Goal: Information Seeking & Learning: Find specific fact

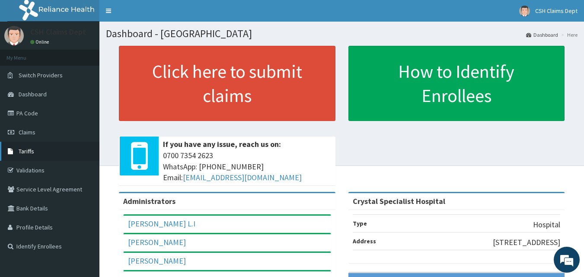
click at [31, 157] on link "Tariffs" at bounding box center [49, 151] width 99 height 19
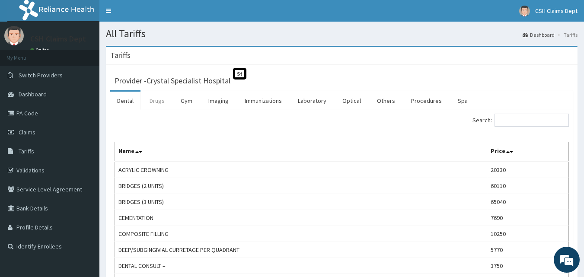
click at [159, 102] on link "Drugs" at bounding box center [157, 101] width 29 height 18
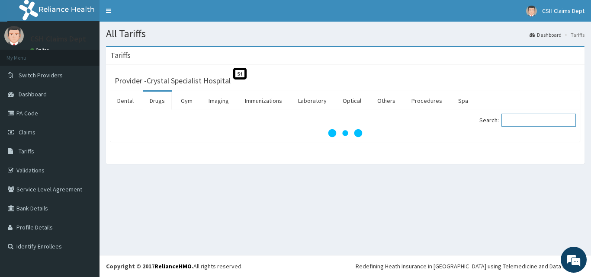
click at [530, 119] on input "Search:" at bounding box center [538, 120] width 74 height 13
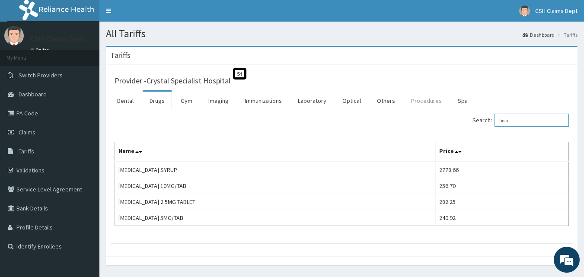
drag, startPoint x: 533, startPoint y: 118, endPoint x: 428, endPoint y: 110, distance: 106.3
click at [428, 109] on div "Dental Drugs Gym Imaging Immunizations Laboratory Optical Others Procedures Spa…" at bounding box center [341, 166] width 463 height 153
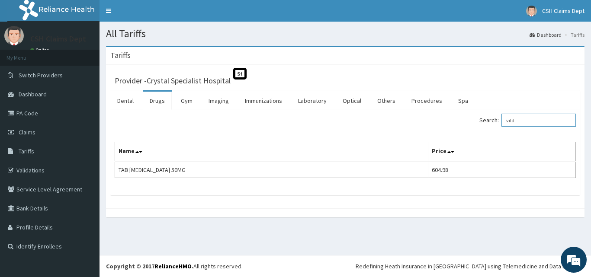
click at [443, 121] on div "Search: vild" at bounding box center [463, 121] width 224 height 15
type input "biop"
click at [51, 112] on link "PA Code" at bounding box center [49, 113] width 99 height 19
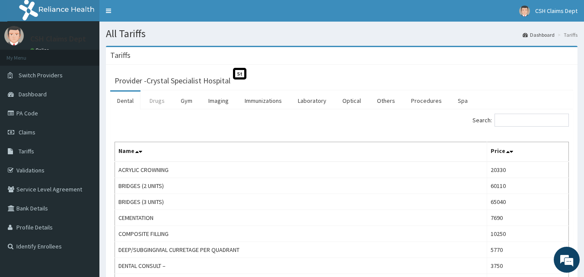
click at [158, 102] on link "Drugs" at bounding box center [157, 101] width 29 height 18
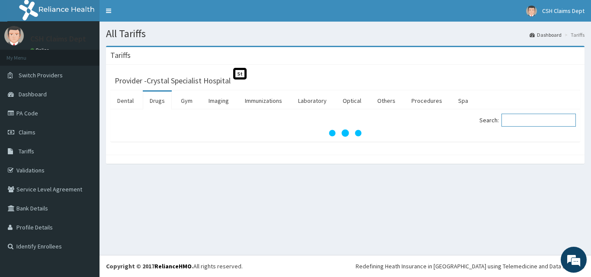
click at [523, 119] on input "Search:" at bounding box center [538, 120] width 74 height 13
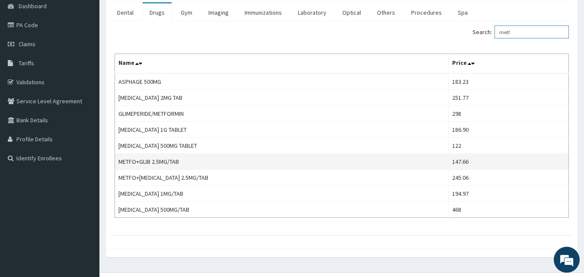
scroll to position [105, 0]
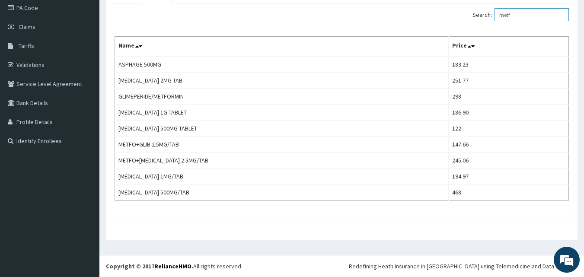
drag, startPoint x: 521, startPoint y: 17, endPoint x: 397, endPoint y: 2, distance: 124.1
click at [402, 0] on html "R EL Toggle navigation CSH Claims Dept CSH Claims Dept - csh.hmounit@gmail.com …" at bounding box center [292, 91] width 584 height 393
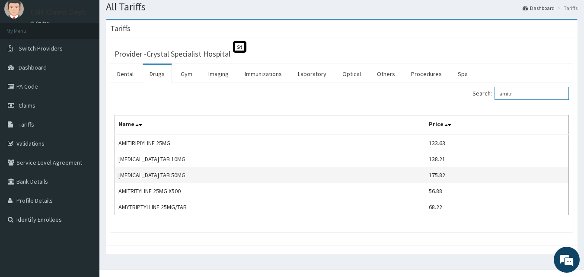
scroll to position [42, 0]
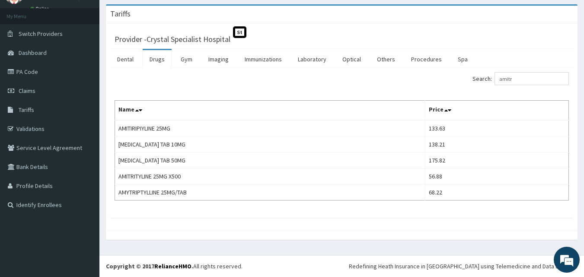
click at [446, 88] on div "Search: amitr Name Price AMITIRIPIYLINE 25MG 133.63 AMITRIPTYLINE TAB 10MG 138.…" at bounding box center [342, 136] width 454 height 128
drag, startPoint x: 525, startPoint y: 77, endPoint x: 475, endPoint y: 77, distance: 50.6
click at [475, 77] on div "Search: amitr" at bounding box center [458, 79] width 221 height 15
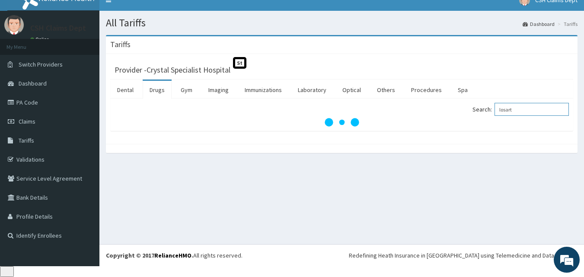
scroll to position [0, 0]
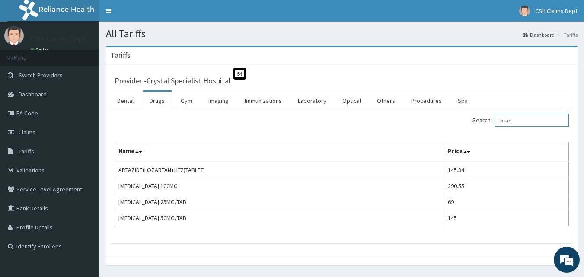
drag, startPoint x: 535, startPoint y: 121, endPoint x: 476, endPoint y: 121, distance: 58.4
click at [476, 121] on div "Search: losart" at bounding box center [458, 121] width 221 height 15
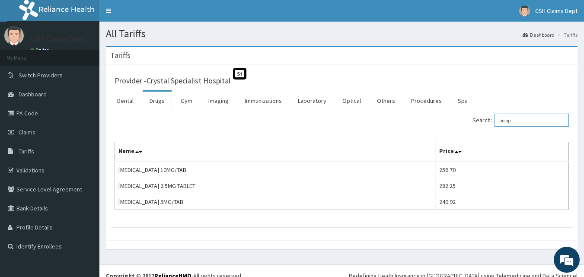
drag, startPoint x: 532, startPoint y: 125, endPoint x: 472, endPoint y: 123, distance: 59.7
click at [472, 123] on div "Search: bisop" at bounding box center [458, 121] width 221 height 15
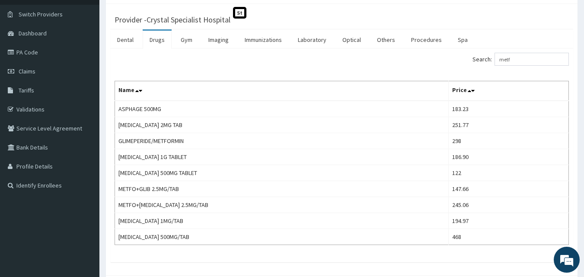
scroll to position [19, 0]
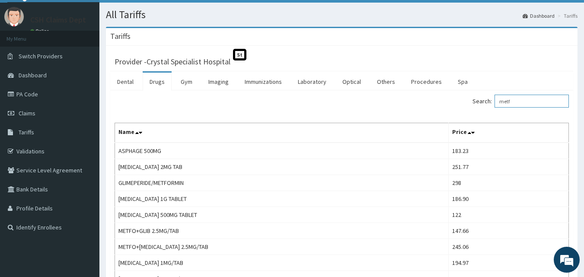
drag, startPoint x: 532, startPoint y: 100, endPoint x: 463, endPoint y: 100, distance: 69.2
click at [463, 100] on div "Search: metf" at bounding box center [458, 102] width 221 height 15
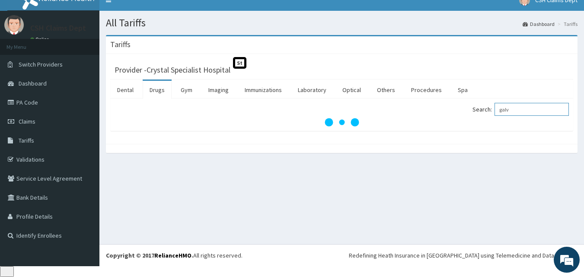
scroll to position [0, 0]
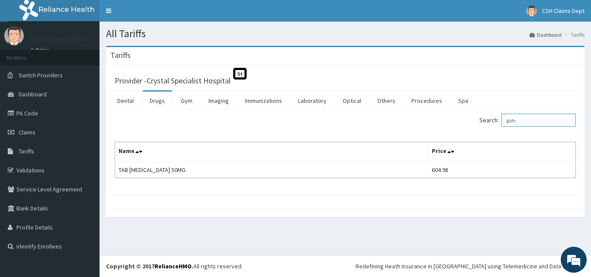
drag, startPoint x: 534, startPoint y: 126, endPoint x: 471, endPoint y: 126, distance: 63.1
click at [471, 126] on div "Search: galv" at bounding box center [463, 121] width 224 height 15
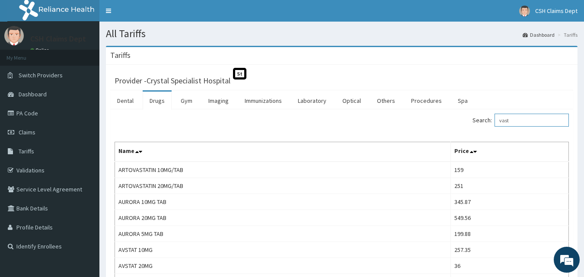
drag, startPoint x: 536, startPoint y: 124, endPoint x: 443, endPoint y: 122, distance: 92.5
click at [443, 122] on div "Search: vast" at bounding box center [458, 121] width 221 height 15
type input ";"
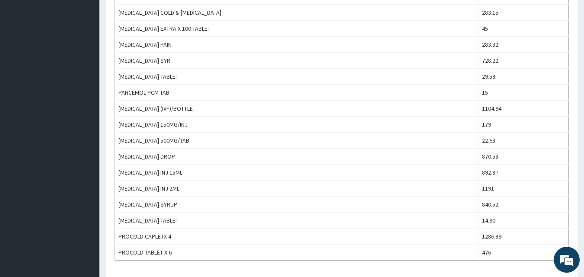
scroll to position [649, 0]
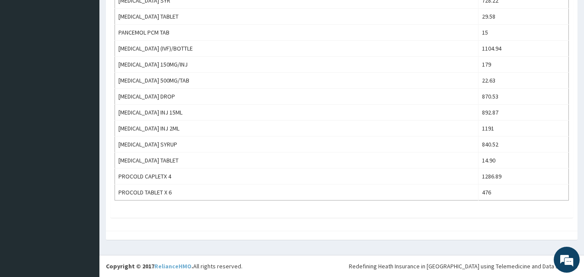
type input "parace"
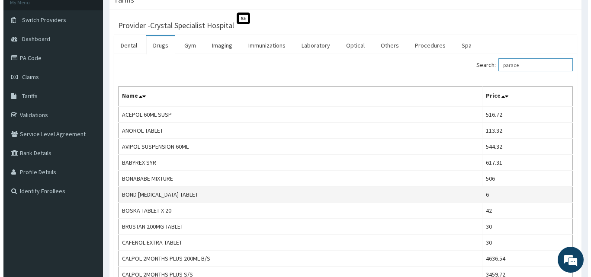
scroll to position [0, 0]
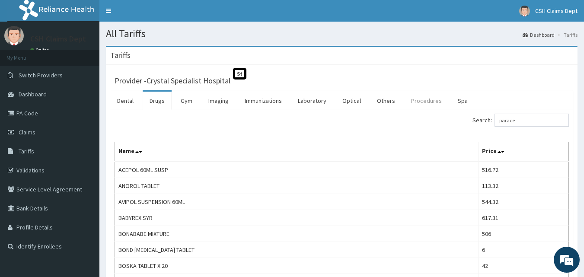
click at [431, 100] on link "Procedures" at bounding box center [426, 101] width 45 height 18
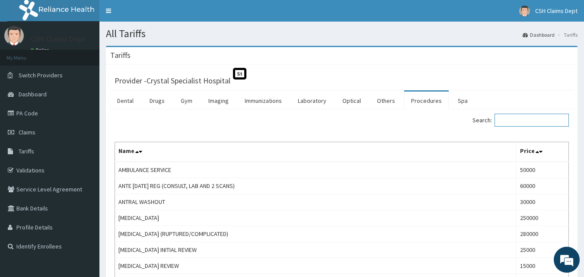
click at [520, 117] on input "Search:" at bounding box center [532, 120] width 74 height 13
paste input "Medicine Review"
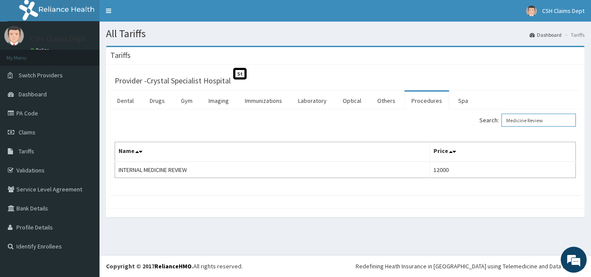
type input "Medicine Review"
